Goal: Task Accomplishment & Management: Complete application form

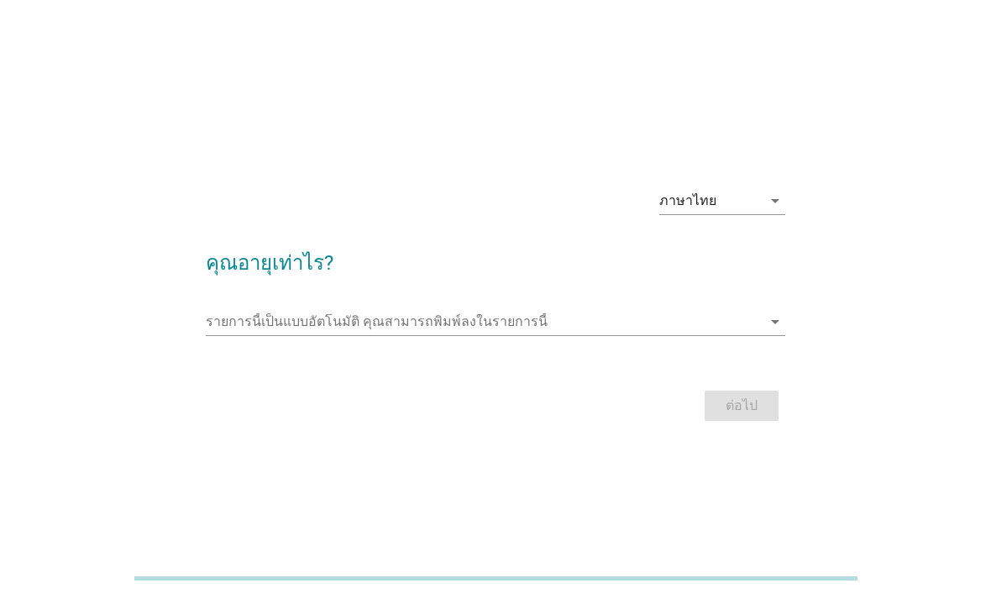
click at [285, 335] on input "รายการนี้เป็นแบบอัตโนมัติ คุณสามารถพิมพ์ลงในรายการนี้" at bounding box center [484, 321] width 557 height 27
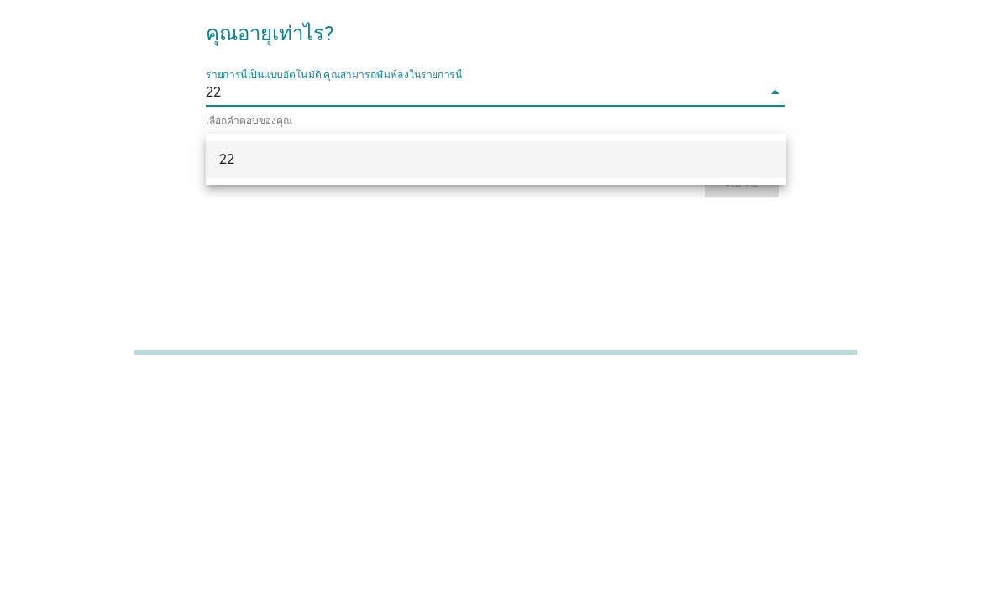
type input "22"
click at [97, 201] on div "ภาษาไทย arrow_drop_down คุณอายุเท่าไร? รายการนี้เป็นแบบอัตโนมัติ [PERSON_NAME]พ…" at bounding box center [495, 299] width 911 height 285
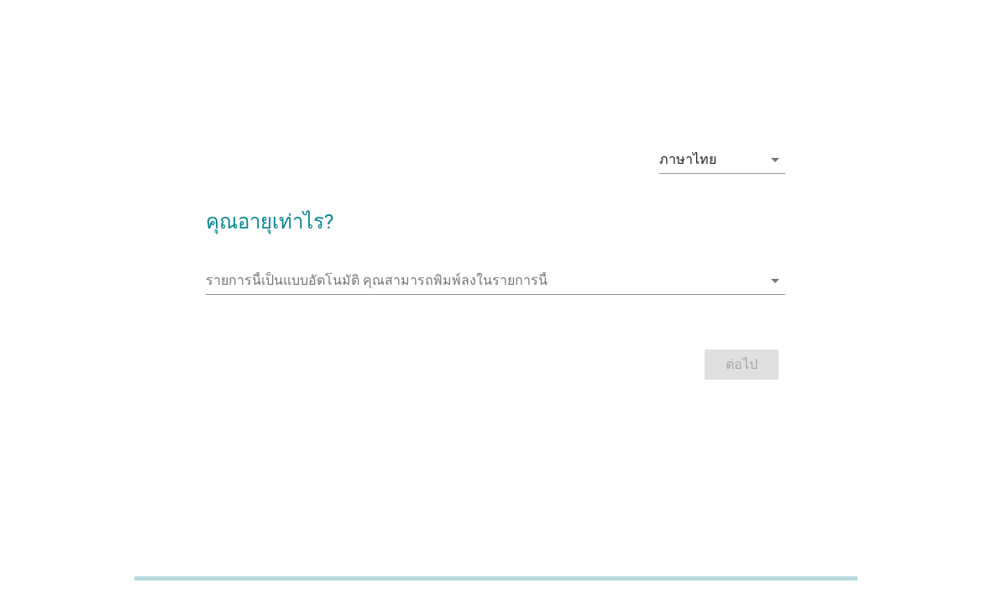
click at [762, 267] on input "รายการนี้เป็นแบบอัตโนมัติ คุณสามารถพิมพ์ลงในรายการนี้" at bounding box center [484, 280] width 557 height 27
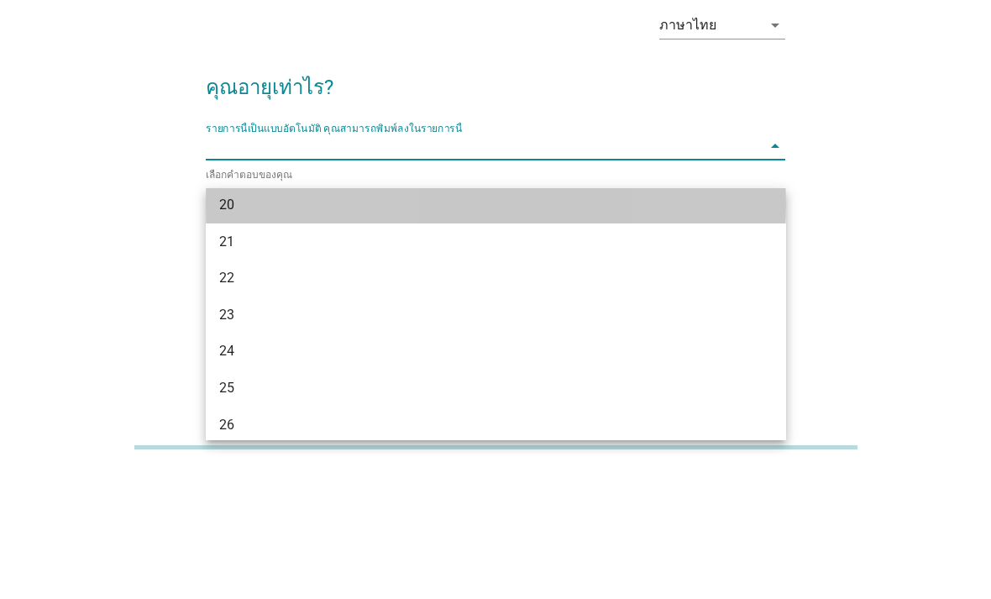
scroll to position [91, 0]
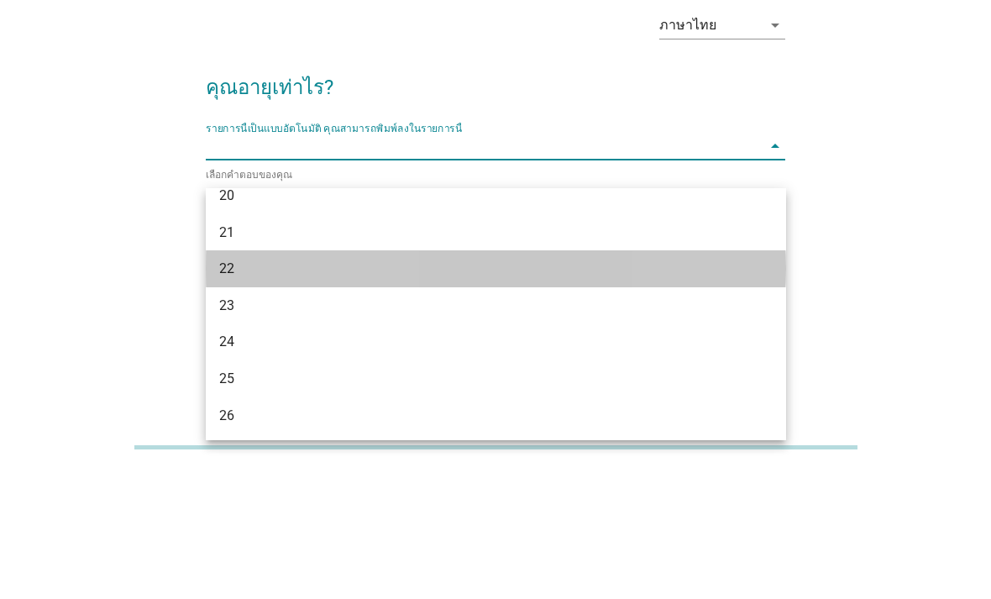
click at [229, 390] on div "22" at bounding box center [472, 400] width 507 height 20
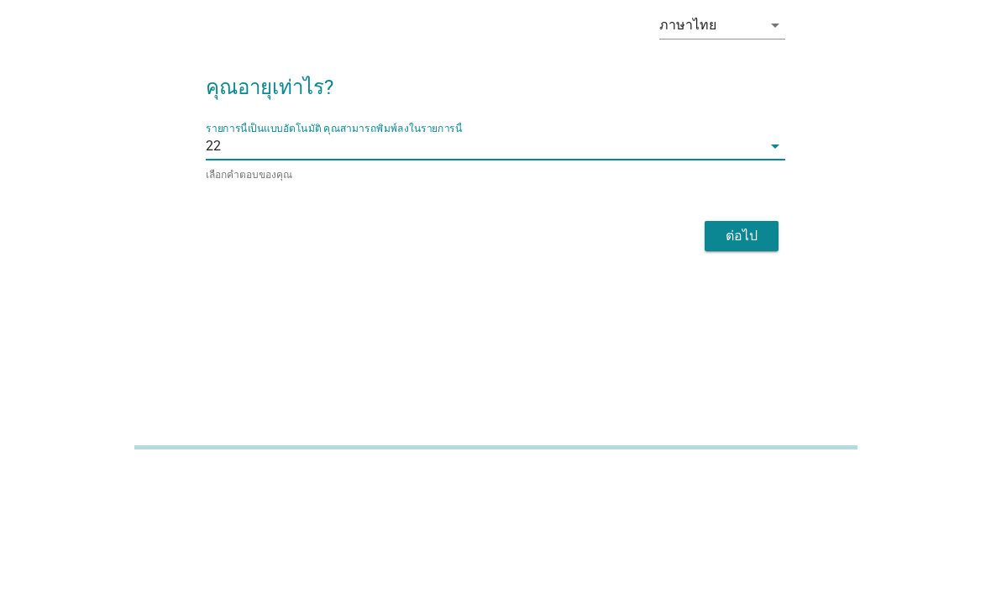
click at [745, 357] on div "ต่อไป" at bounding box center [741, 367] width 47 height 20
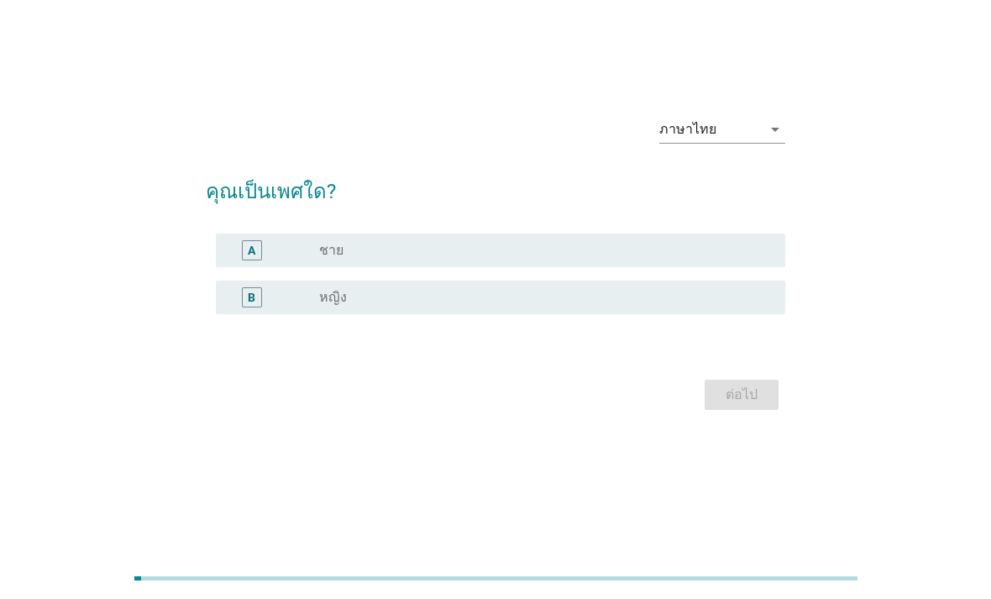
scroll to position [0, 0]
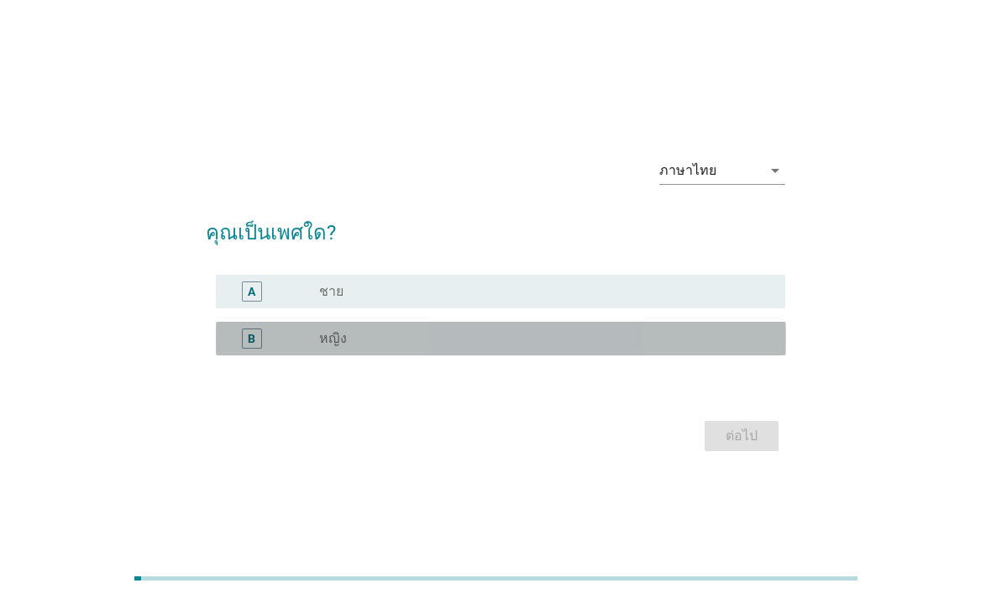
click at [320, 347] on label "หญิง" at bounding box center [333, 338] width 28 height 17
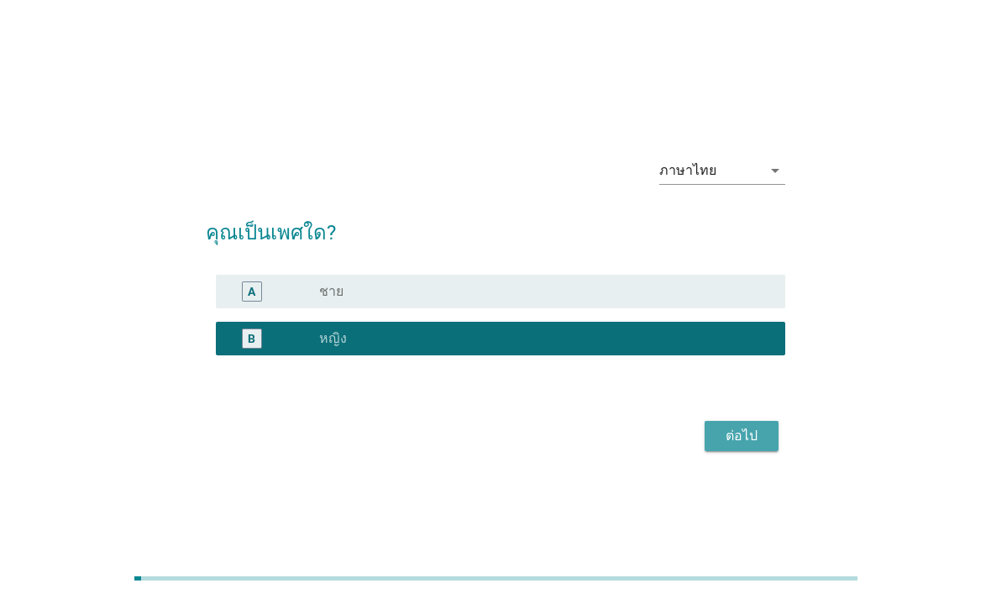
click at [759, 446] on div "ต่อไป" at bounding box center [741, 436] width 47 height 20
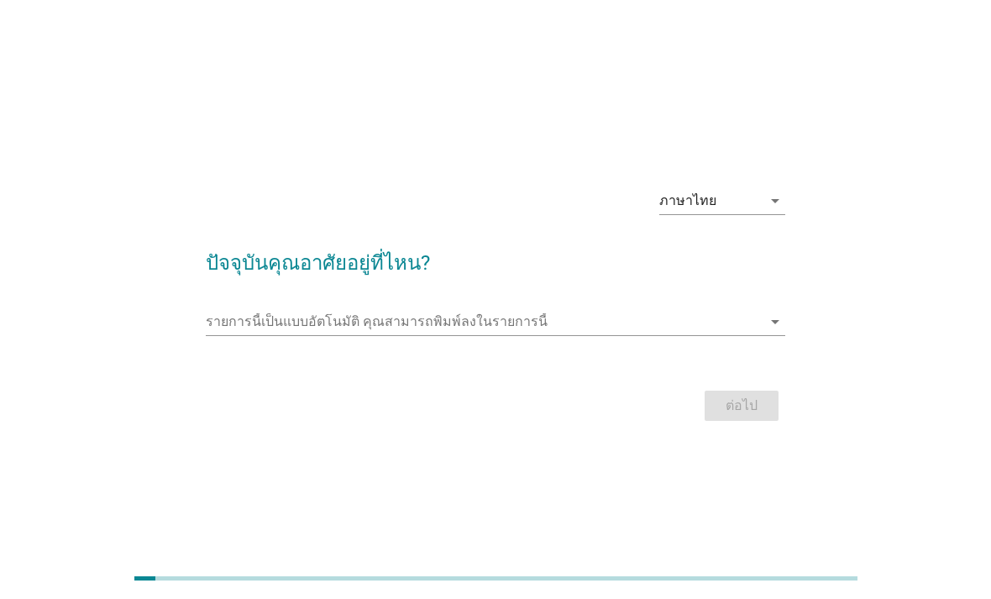
click at [239, 335] on input "รายการนี้เป็นแบบอัตโนมัติ คุณสามารถพิมพ์ลงในรายการนี้" at bounding box center [484, 321] width 557 height 27
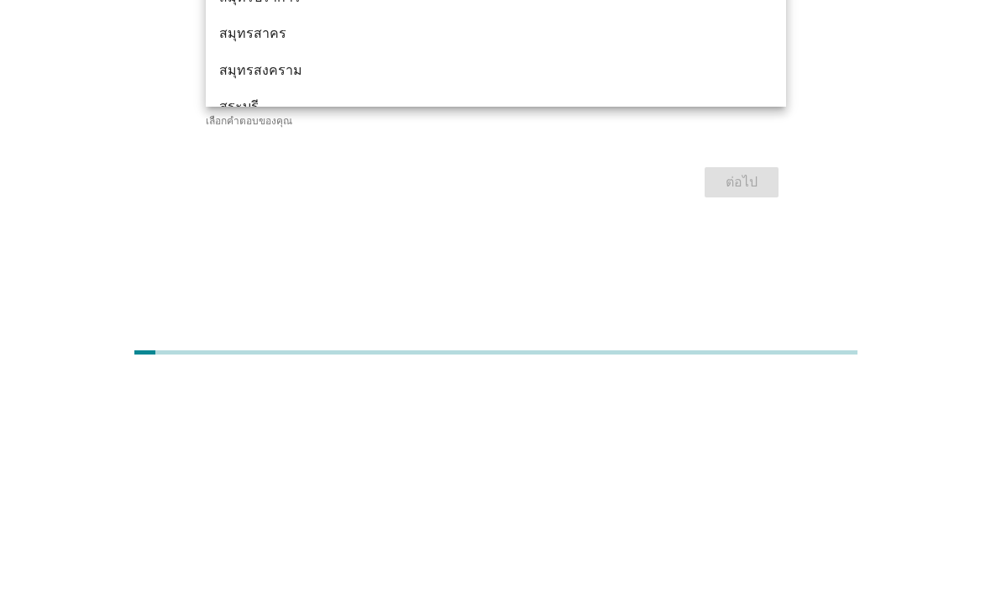
scroll to position [1479, 0]
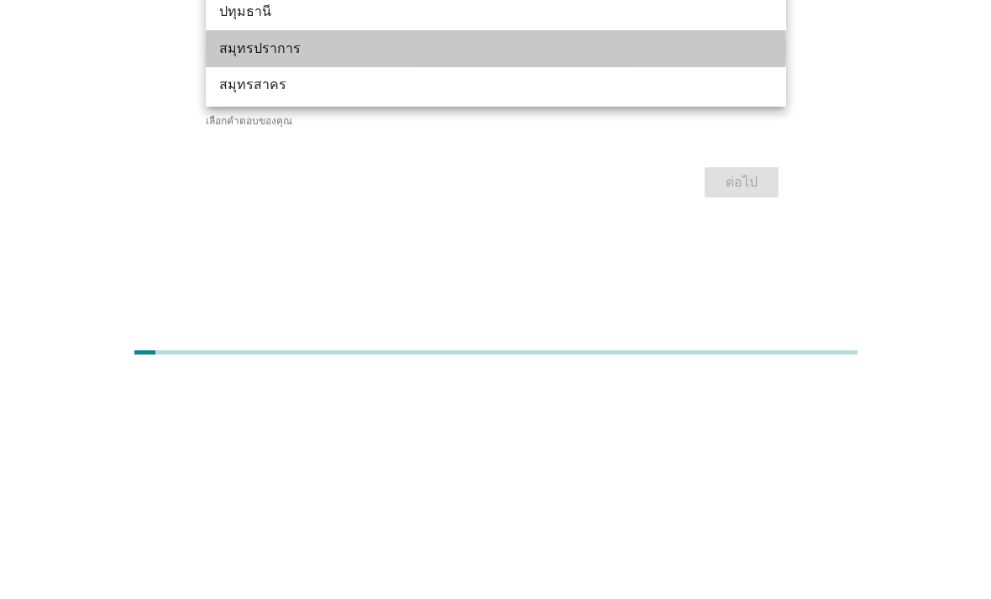
click at [232, 265] on div "สมุทรปราการ" at bounding box center [472, 275] width 507 height 20
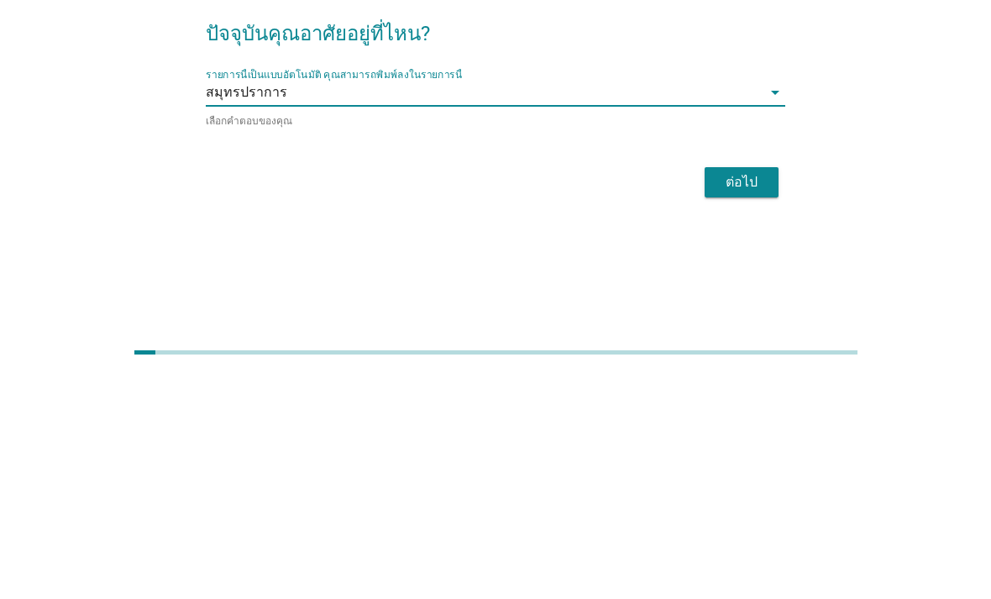
click at [766, 393] on button "ต่อไป" at bounding box center [742, 408] width 74 height 30
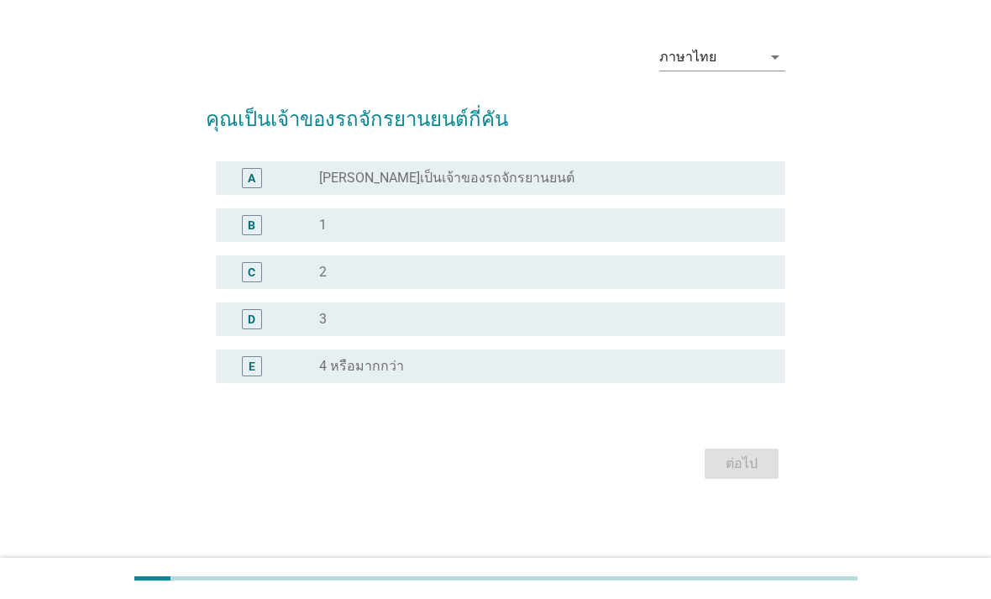
scroll to position [0, 0]
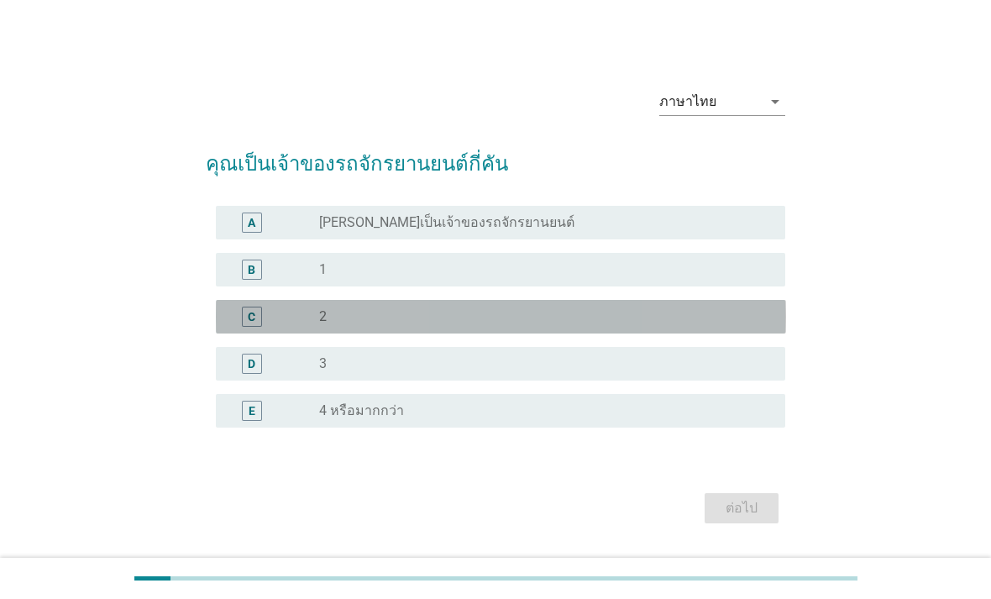
click at [290, 327] on div "C" at bounding box center [274, 317] width 91 height 20
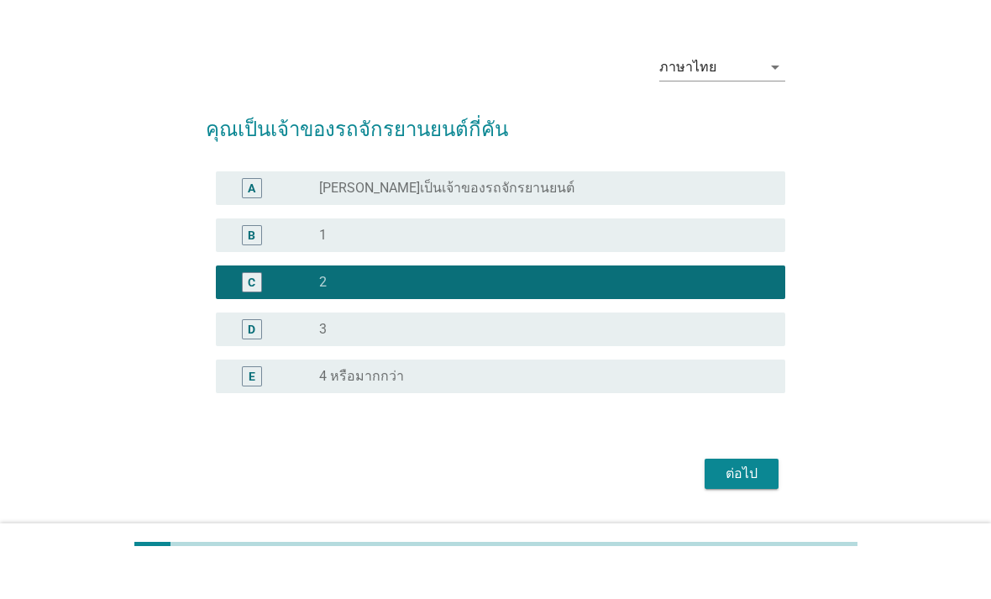
scroll to position [41, 0]
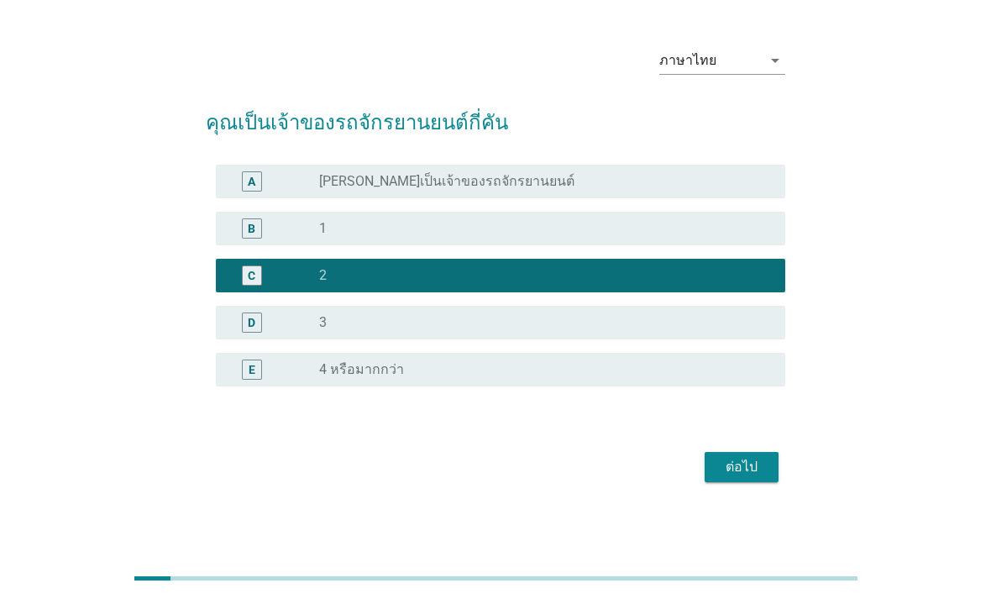
click at [749, 476] on button "ต่อไป" at bounding box center [742, 467] width 74 height 30
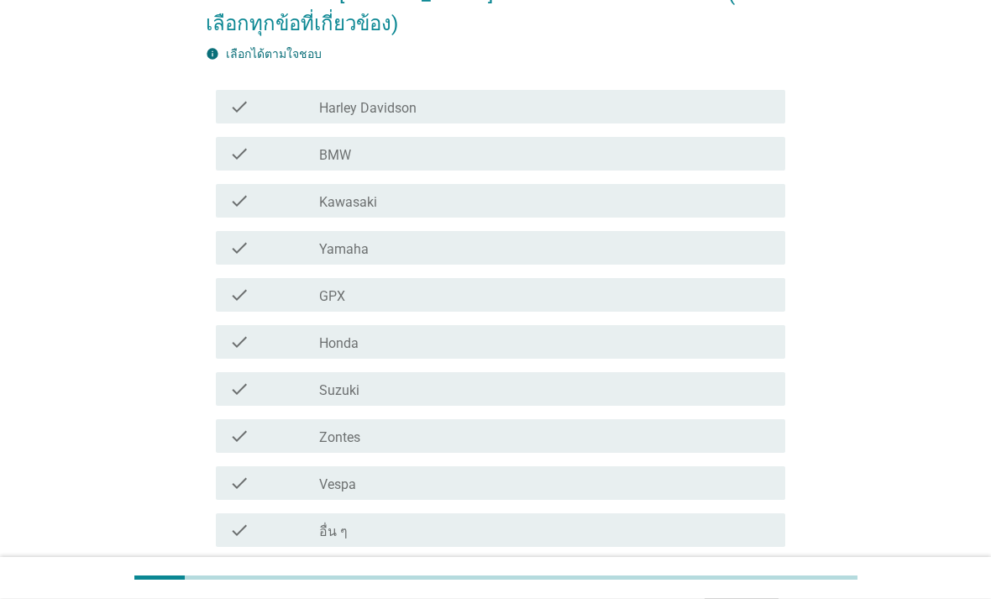
scroll to position [171, 0]
click at [328, 337] on label "Honda" at bounding box center [338, 343] width 39 height 17
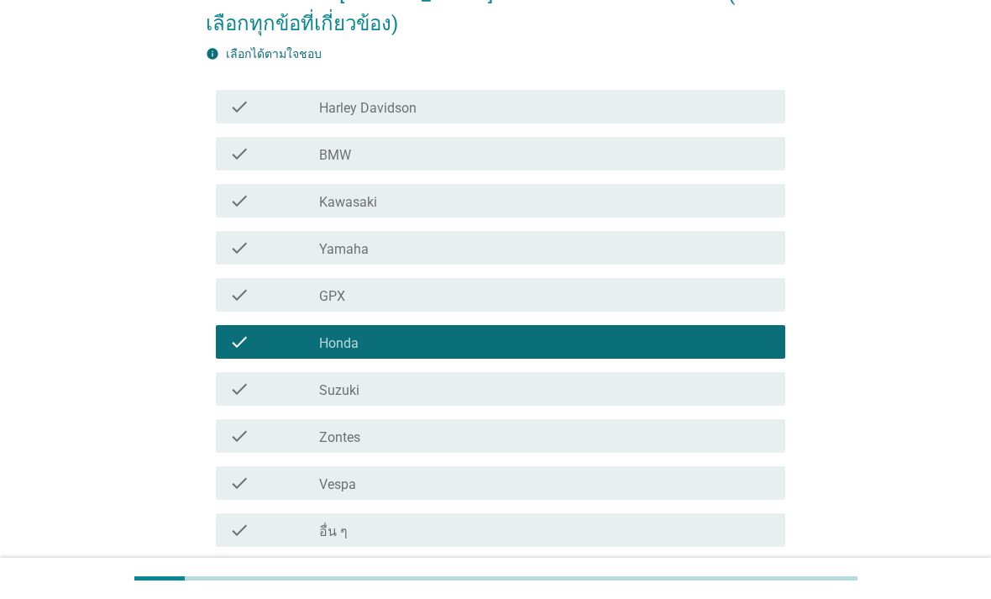
click at [749, 586] on form "รถจักรยานยนต์[PERSON_NAME]ในสองปีที่ผ่านมาคือยี่ห้อใด (โปรดเลือกทุกข้อที่เกี่ยว…" at bounding box center [496, 294] width 581 height 666
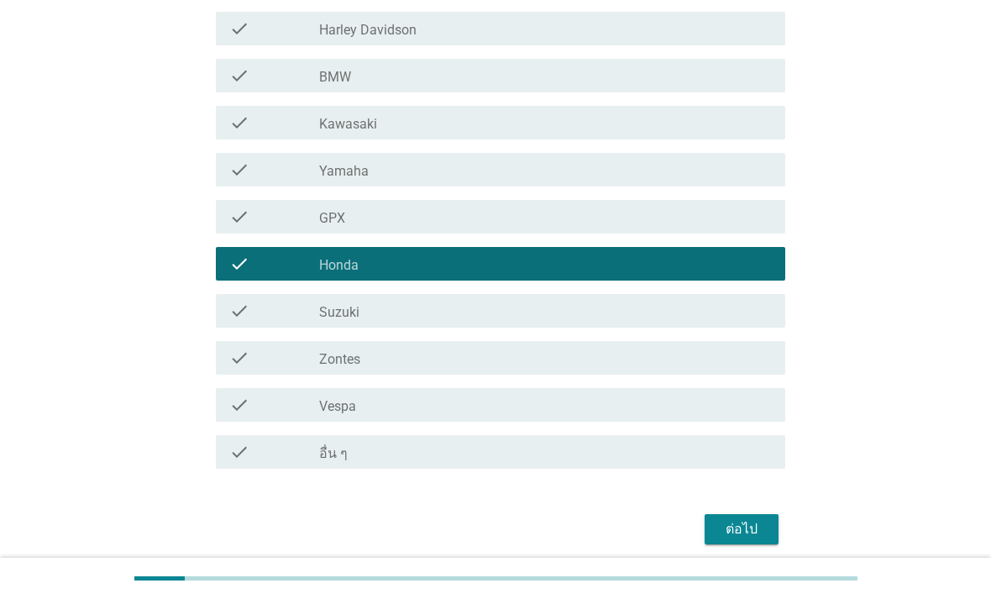
scroll to position [251, 0]
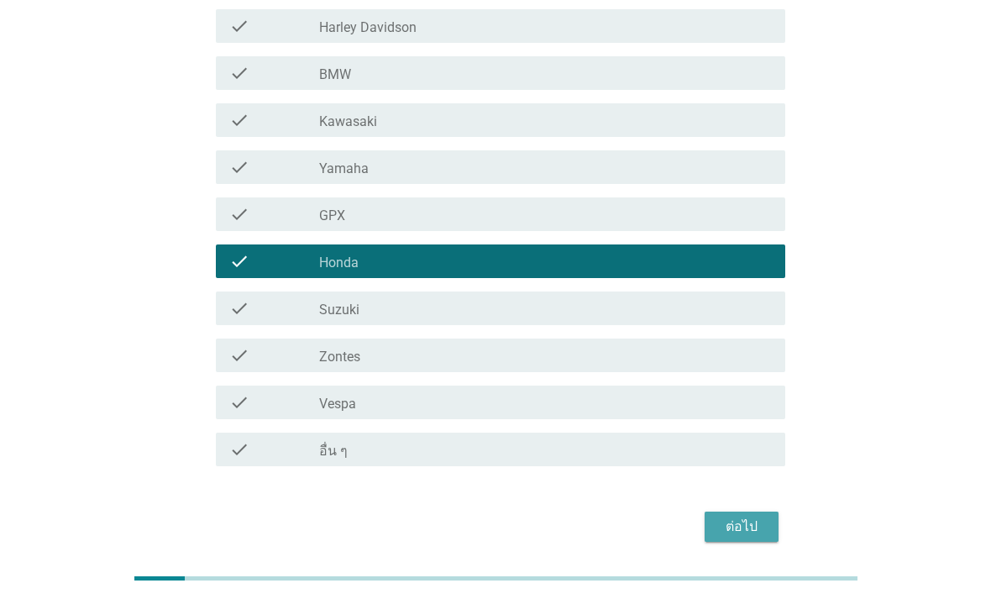
click at [743, 521] on div "ต่อไป" at bounding box center [741, 527] width 47 height 20
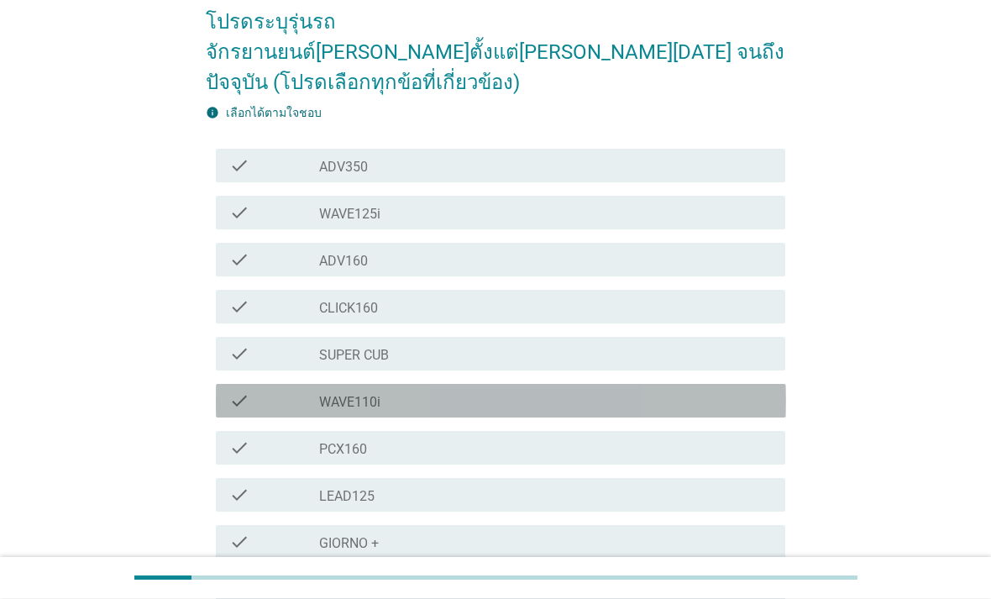
scroll to position [143, 0]
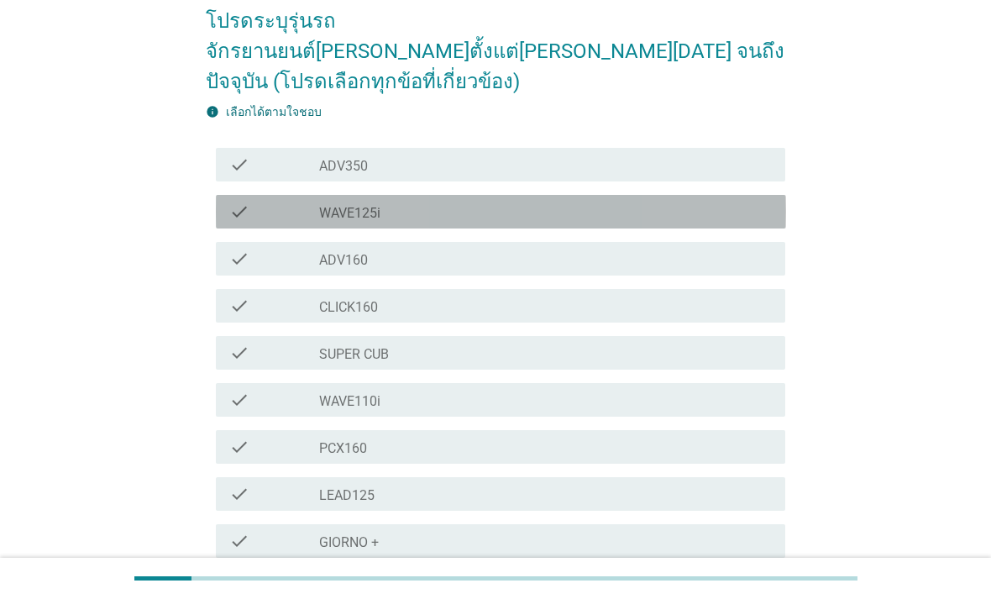
click at [731, 195] on div "check check_box_outline_blank WAVE125i" at bounding box center [501, 212] width 570 height 34
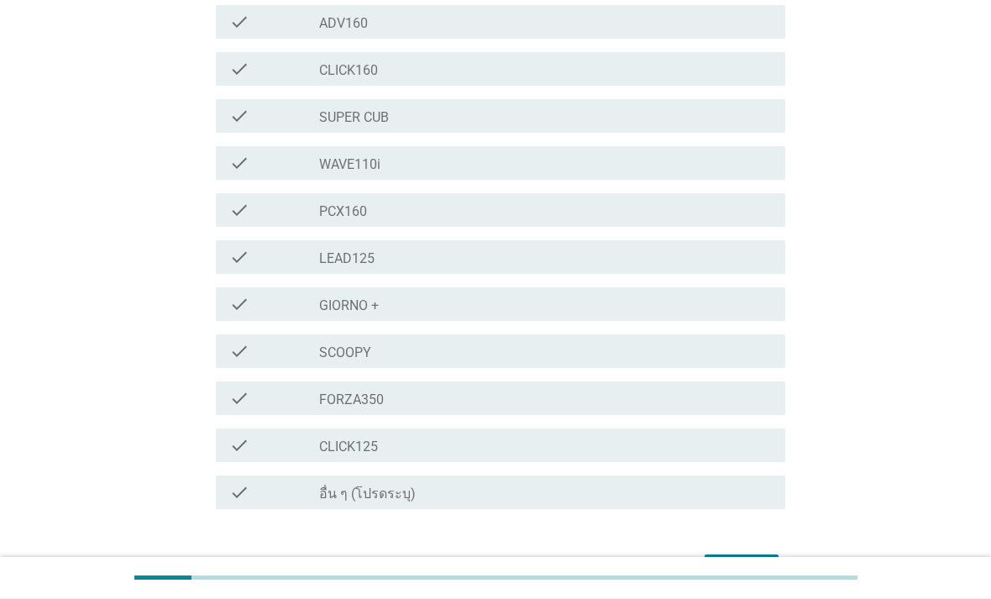
scroll to position [402, 0]
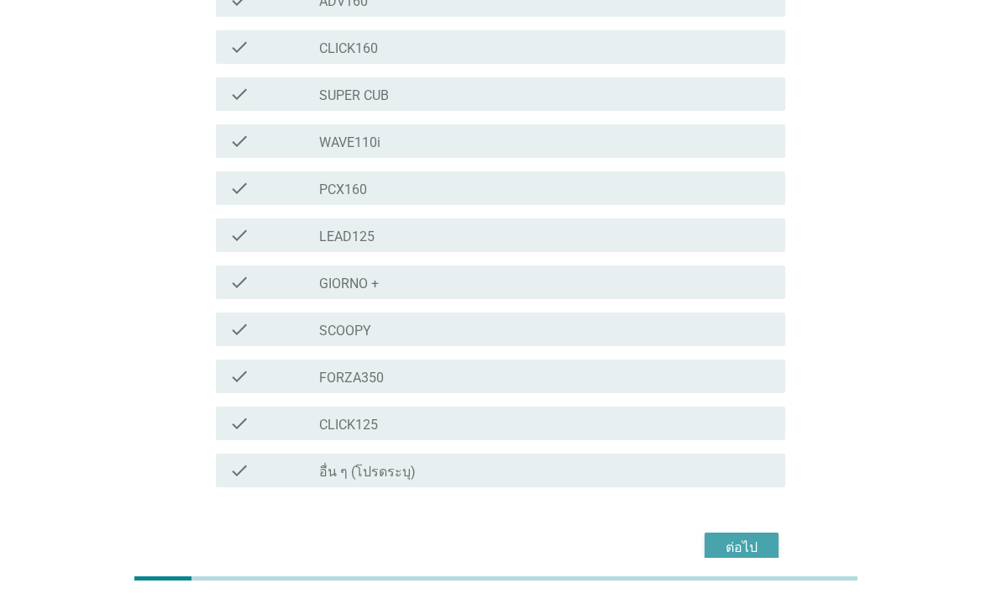
click at [757, 538] on div "ต่อไป" at bounding box center [741, 548] width 47 height 20
